Goal: Transaction & Acquisition: Purchase product/service

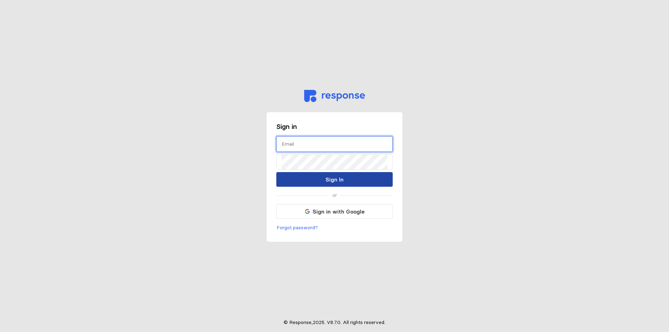
type input "[EMAIL_ADDRESS][PERSON_NAME][DOMAIN_NAME]"
click at [318, 177] on button "Sign In" at bounding box center [334, 179] width 116 height 15
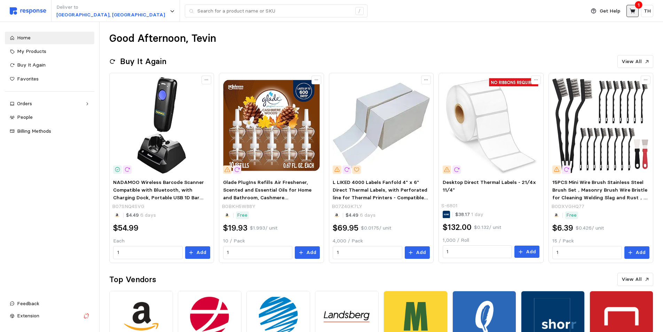
click at [536, 10] on icon at bounding box center [633, 11] width 6 height 6
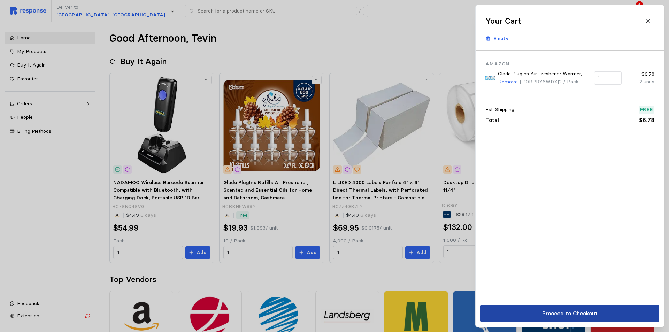
click at [536, 316] on p "Proceed to Checkout" at bounding box center [569, 313] width 55 height 9
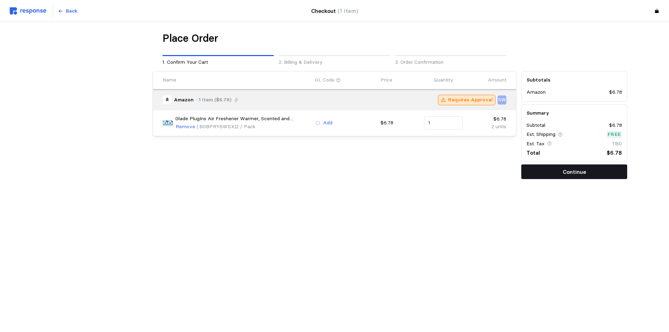
click at [535, 172] on button "Continue" at bounding box center [574, 171] width 106 height 15
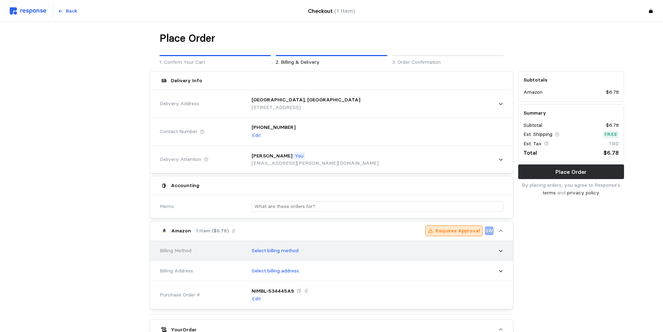
click at [314, 255] on div "Select billing method" at bounding box center [375, 250] width 257 height 17
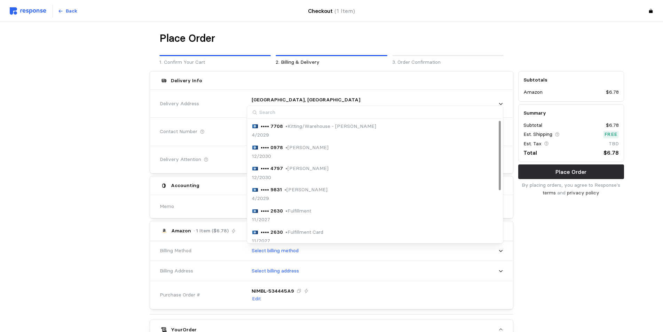
click at [327, 127] on p "• Kitting/Warehouse - [PERSON_NAME]" at bounding box center [331, 127] width 91 height 8
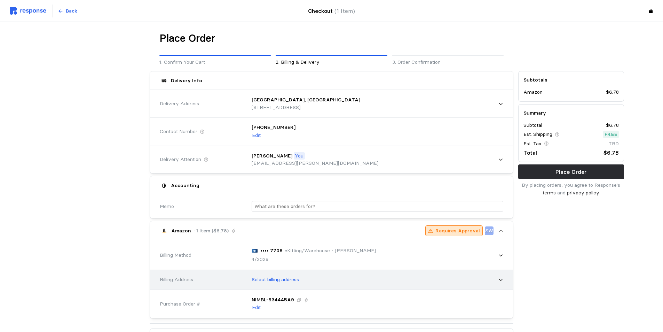
click at [314, 276] on div "Select billing address" at bounding box center [375, 279] width 257 height 17
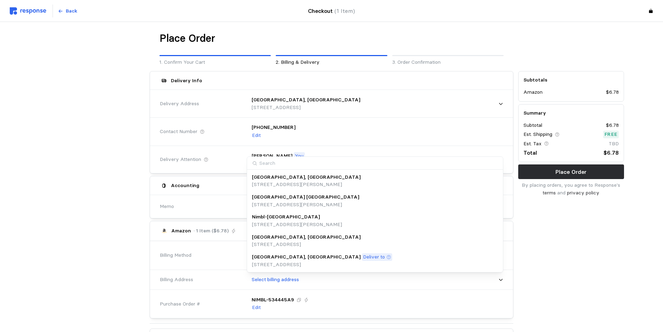
scroll to position [104, 0]
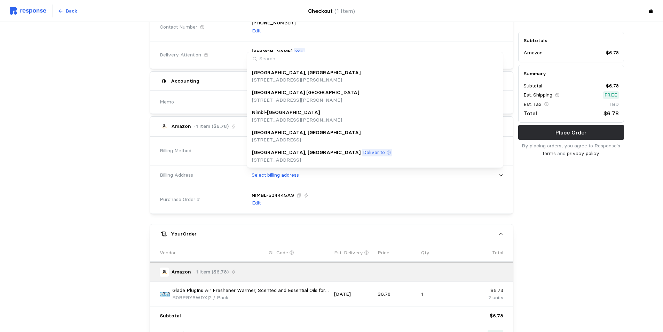
click at [283, 156] on p "[STREET_ADDRESS]" at bounding box center [322, 160] width 140 height 8
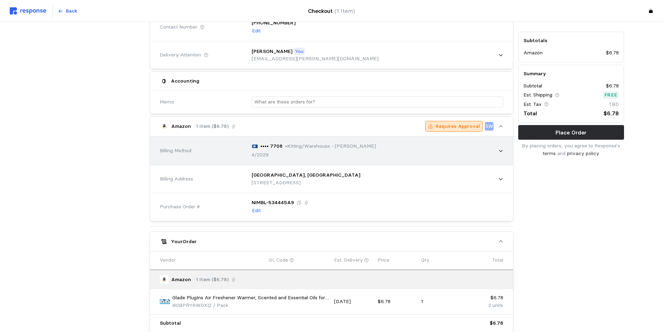
scroll to position [0, 0]
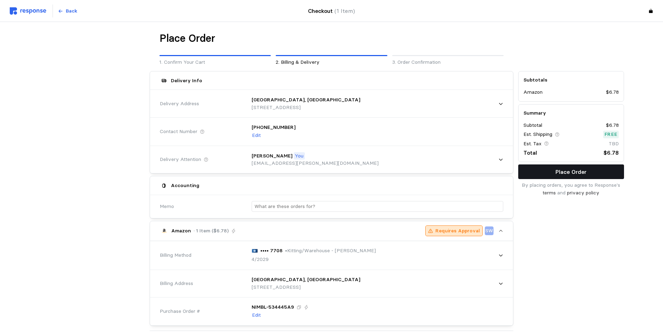
click at [536, 170] on button "Place Order" at bounding box center [572, 171] width 106 height 15
